Goal: Information Seeking & Learning: Learn about a topic

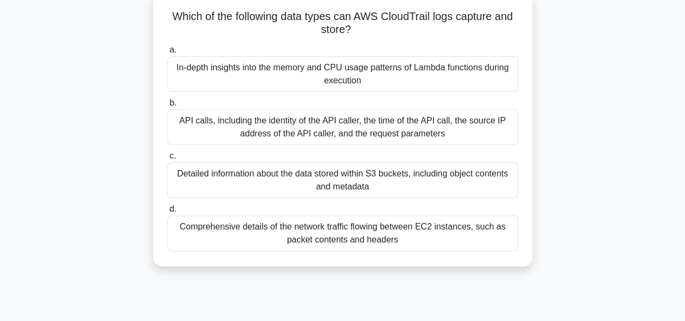
scroll to position [69, 0]
click at [401, 131] on div "API calls, including the identity of the API caller, the time of the API call, …" at bounding box center [342, 127] width 351 height 36
click at [167, 106] on input "b. API calls, including the identity of the API caller, the time of the API cal…" at bounding box center [167, 102] width 0 height 7
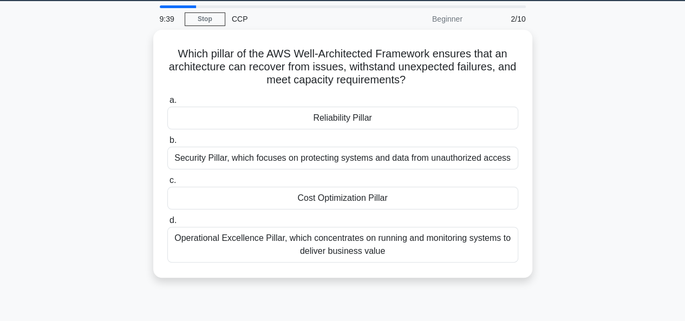
scroll to position [0, 0]
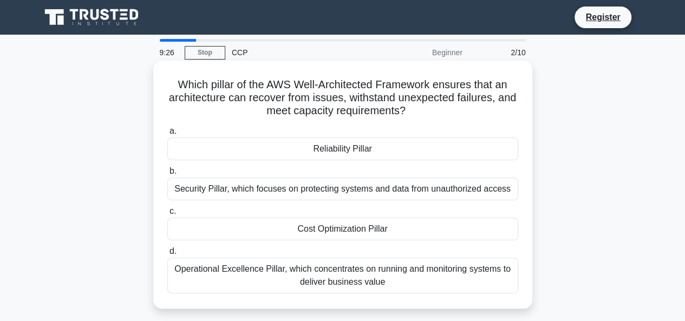
click at [337, 142] on div "Reliability Pillar" at bounding box center [342, 149] width 351 height 23
click at [167, 135] on input "a. Reliability Pillar" at bounding box center [167, 131] width 0 height 7
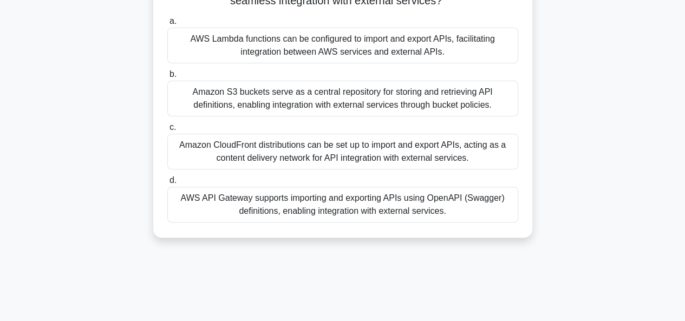
scroll to position [101, 0]
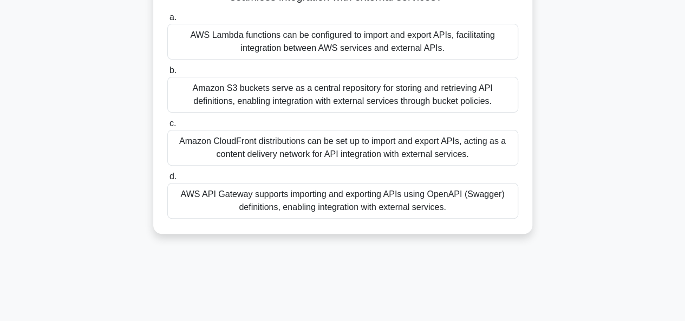
click at [485, 142] on div "Amazon CloudFront distributions can be set up to import and export APIs, acting…" at bounding box center [342, 148] width 351 height 36
click at [167, 127] on input "c. Amazon CloudFront distributions can be set up to import and export APIs, act…" at bounding box center [167, 123] width 0 height 7
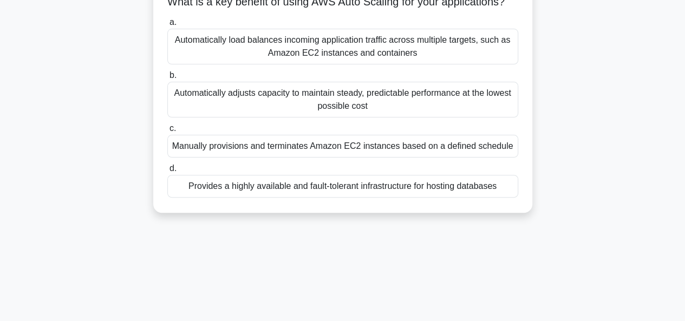
scroll to position [21, 0]
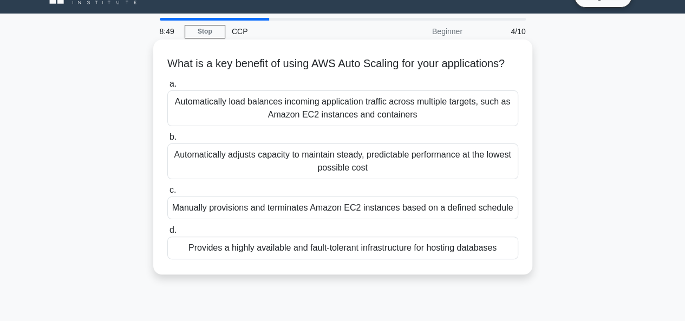
click at [464, 173] on div "Automatically adjusts capacity to maintain steady, predictable performance at t…" at bounding box center [342, 162] width 351 height 36
click at [167, 141] on input "b. Automatically adjusts capacity to maintain steady, predictable performance a…" at bounding box center [167, 137] width 0 height 7
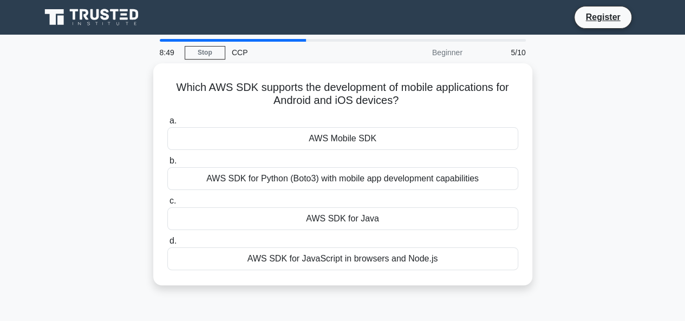
scroll to position [0, 0]
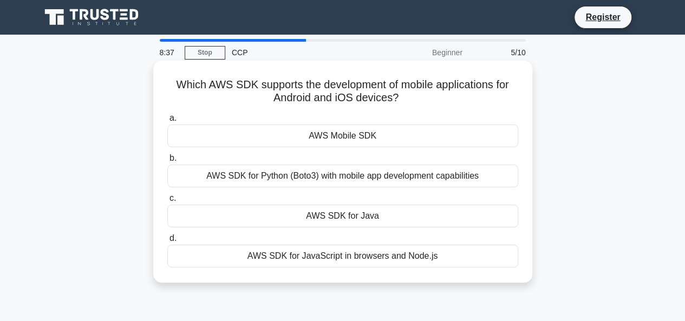
click at [392, 226] on div "AWS SDK for Java" at bounding box center [342, 216] width 351 height 23
click at [167, 202] on input "c. AWS SDK for Java" at bounding box center [167, 198] width 0 height 7
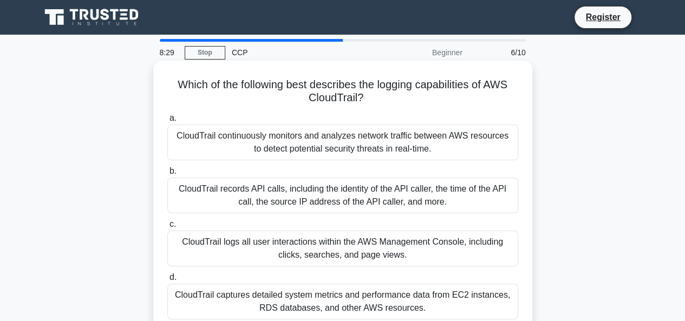
click at [452, 131] on div "CloudTrail continuously monitors and analyzes network traffic between AWS resou…" at bounding box center [342, 143] width 351 height 36
click at [167, 122] on input "a. CloudTrail continuously monitors and analyzes network traffic between AWS re…" at bounding box center [167, 118] width 0 height 7
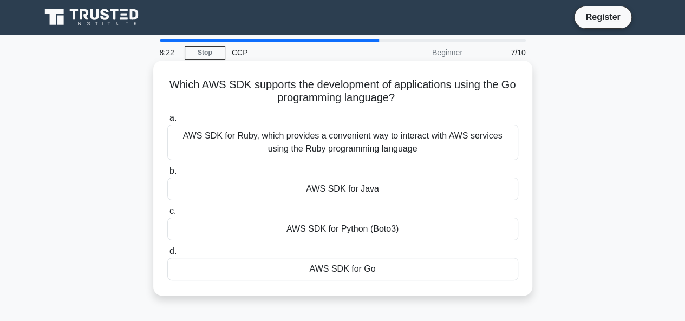
click at [380, 262] on div "AWS SDK for Go" at bounding box center [342, 269] width 351 height 23
click at [167, 255] on input "d. AWS SDK for Go" at bounding box center [167, 251] width 0 height 7
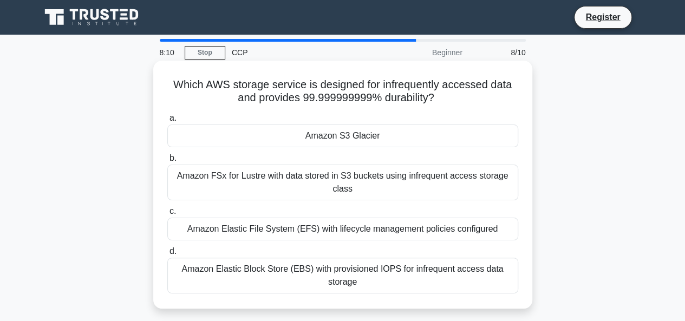
click at [411, 205] on label "c. Amazon Elastic File System (EFS) with lifecycle management policies configur…" at bounding box center [342, 223] width 351 height 36
click at [167, 208] on input "c. Amazon Elastic File System (EFS) with lifecycle management policies configur…" at bounding box center [167, 211] width 0 height 7
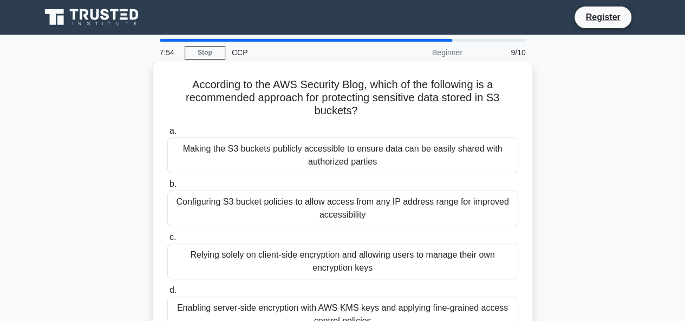
click at [376, 309] on div "Enabling server-side encryption with AWS KMS keys and applying fine-grained acc…" at bounding box center [342, 315] width 351 height 36
click at [167, 294] on input "d. Enabling server-side encryption with AWS KMS keys and applying fine-grained …" at bounding box center [167, 290] width 0 height 7
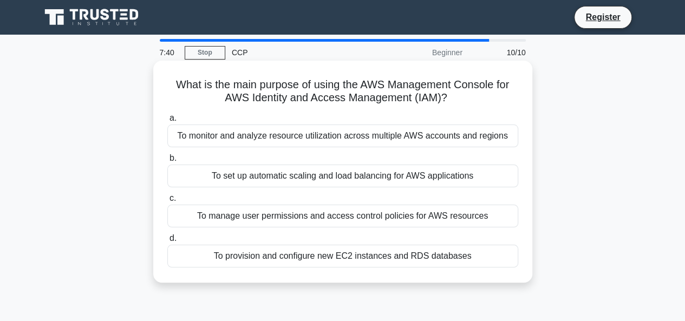
click at [406, 213] on div "To manage user permissions and access control policies for AWS resources" at bounding box center [342, 216] width 351 height 23
click at [167, 202] on input "c. To manage user permissions and access control policies for AWS resources" at bounding box center [167, 198] width 0 height 7
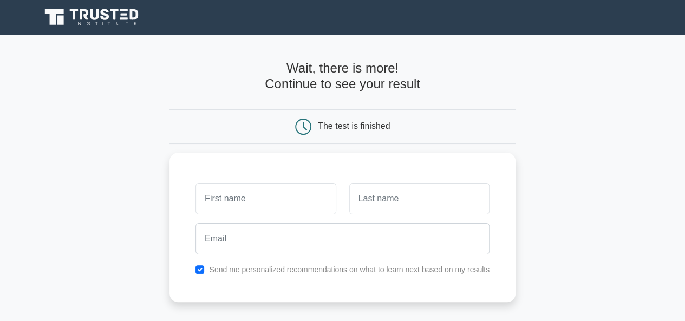
scroll to position [222, 0]
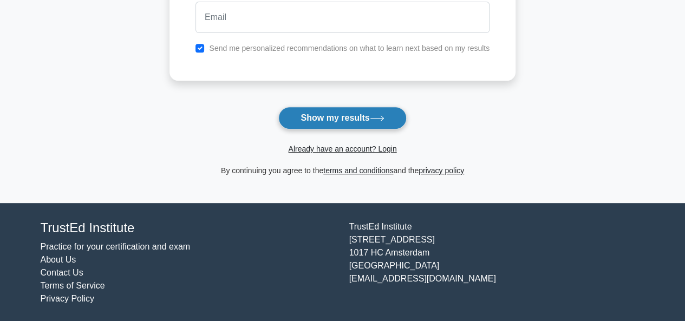
click at [372, 119] on button "Show my results" at bounding box center [342, 118] width 128 height 23
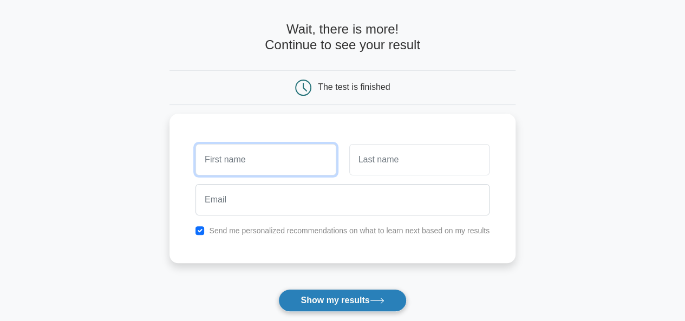
scroll to position [38, 0]
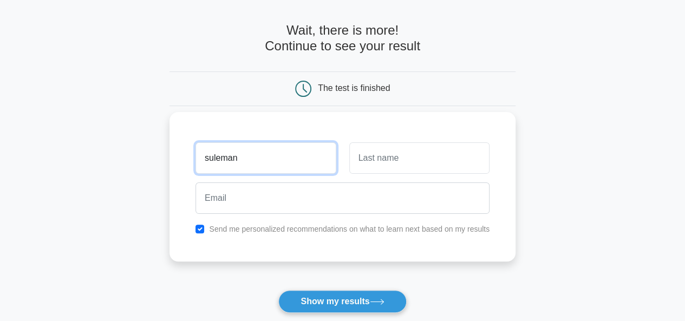
type input "suleman"
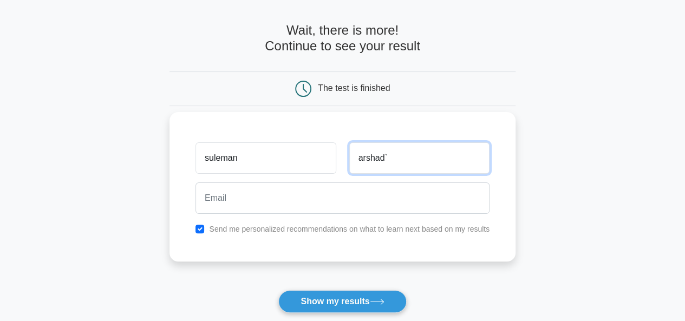
type input "arshad`"
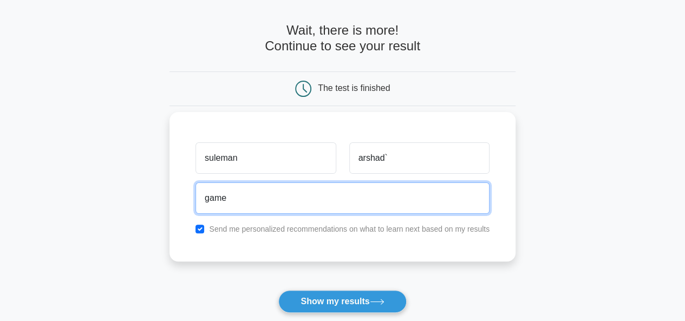
click at [278, 290] on button "Show my results" at bounding box center [342, 301] width 128 height 23
type input "gamesyou545@gmail.com"
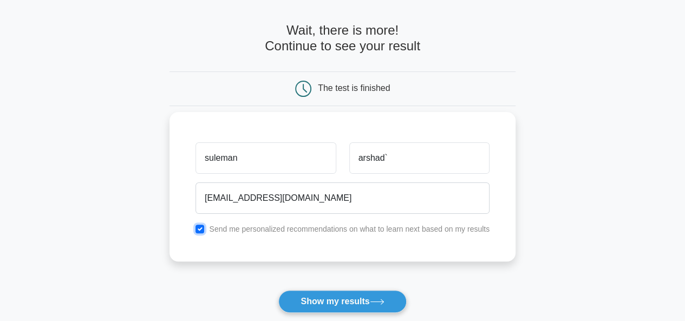
click at [201, 231] on input "checkbox" at bounding box center [200, 229] width 9 height 9
checkbox input "false"
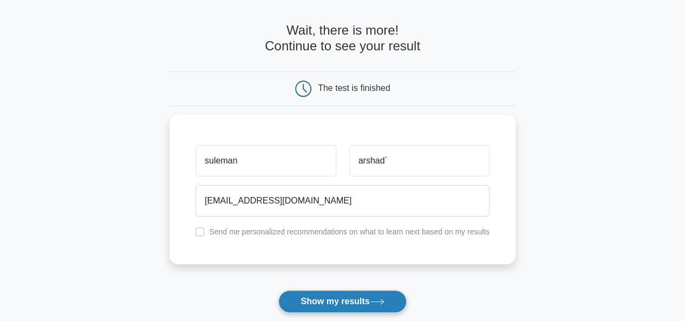
click at [354, 303] on button "Show my results" at bounding box center [342, 301] width 128 height 23
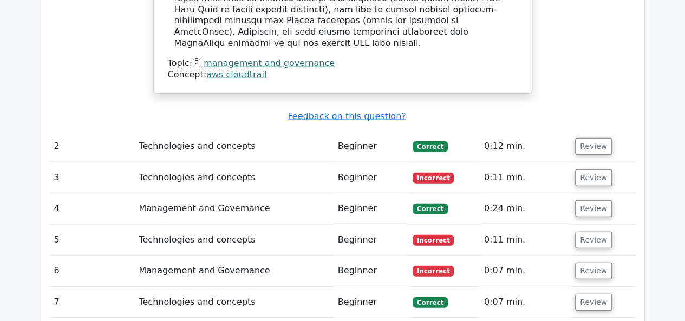
scroll to position [1244, 0]
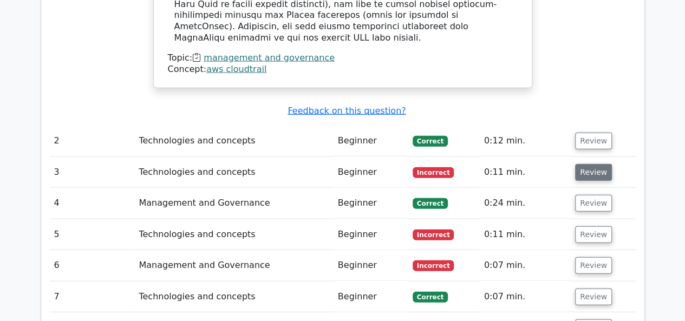
click at [578, 164] on button "Review" at bounding box center [593, 172] width 37 height 17
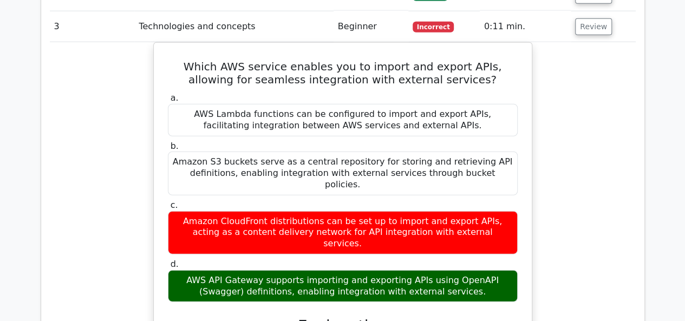
scroll to position [1506, 0]
